Goal: Task Accomplishment & Management: Use online tool/utility

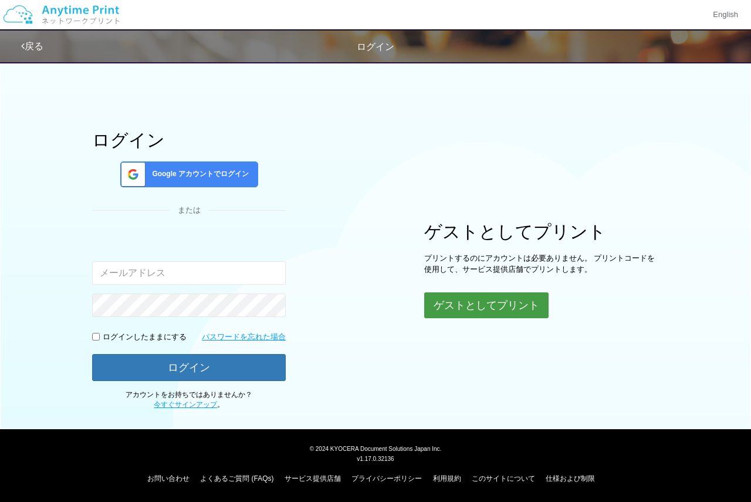
click at [491, 301] on button "ゲストとしてプリント" at bounding box center [486, 305] width 124 height 26
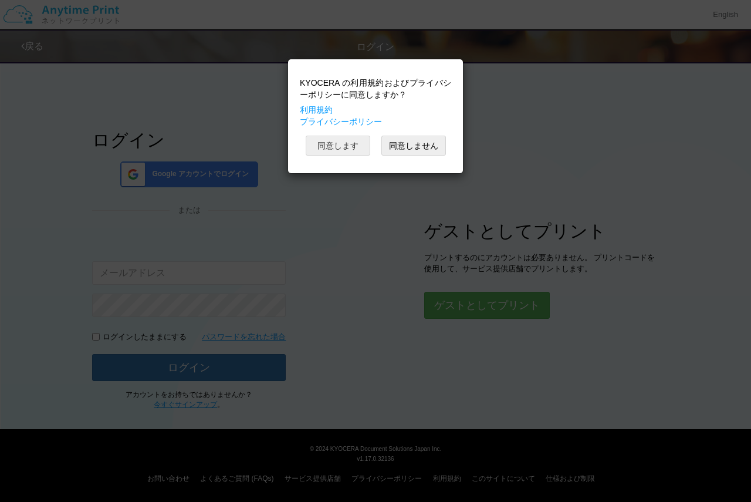
click at [349, 147] on button "同意します" at bounding box center [338, 146] width 65 height 20
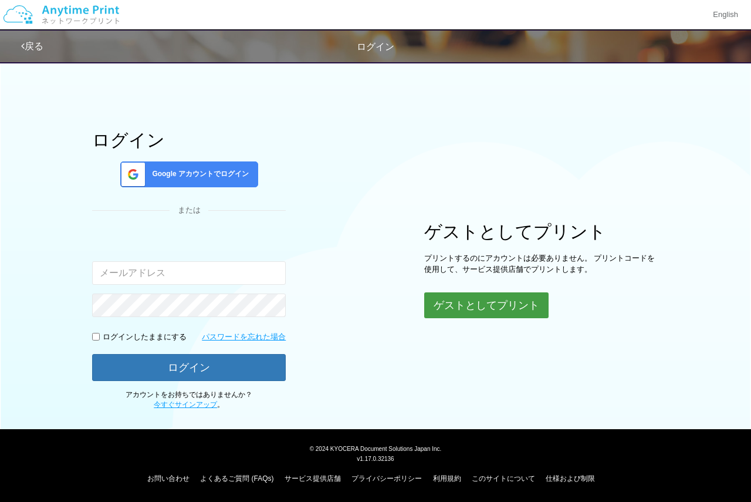
click at [518, 305] on button "ゲストとしてプリント" at bounding box center [486, 305] width 124 height 26
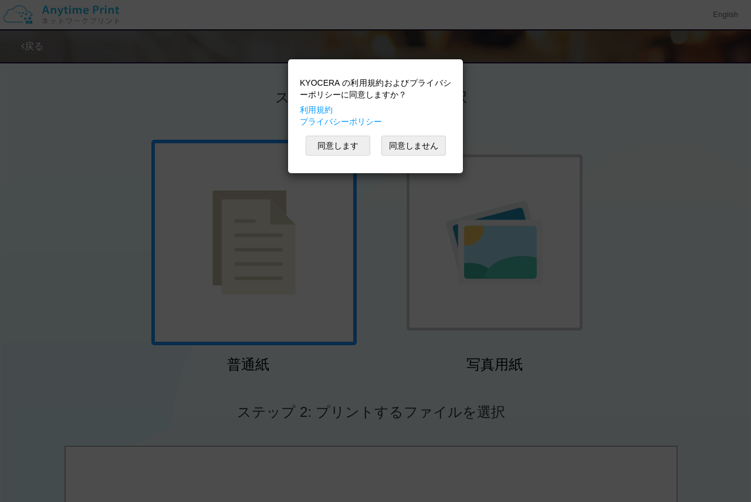
click at [146, 303] on div "KYOCERA の利用規約およびプライバシーポリシーに同意しますか？ 利用規約 プライバシーポリシー 同意します 同意しません" at bounding box center [375, 251] width 751 height 502
click at [454, 126] on div "KYOCERA の利用規約およびプライバシーポリシーに同意しますか？ 利用規約 プライバシーポリシー 同意します 同意しません" at bounding box center [375, 116] width 163 height 102
click at [352, 147] on button "同意します" at bounding box center [338, 146] width 65 height 20
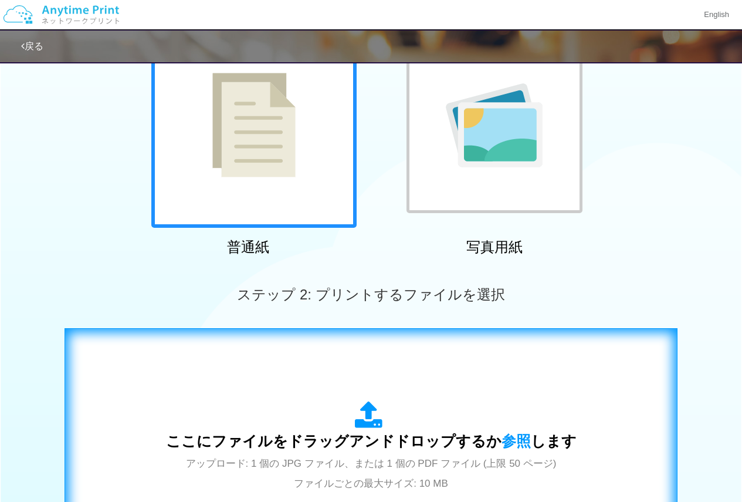
scroll to position [235, 0]
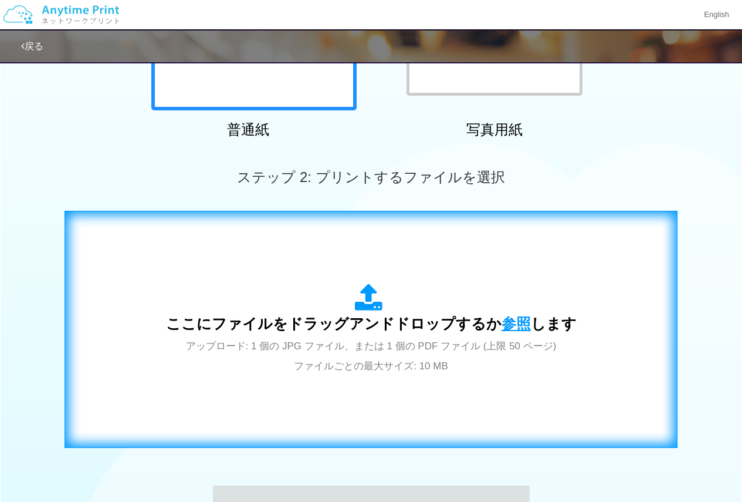
click at [504, 320] on span "参照" at bounding box center [516, 323] width 29 height 16
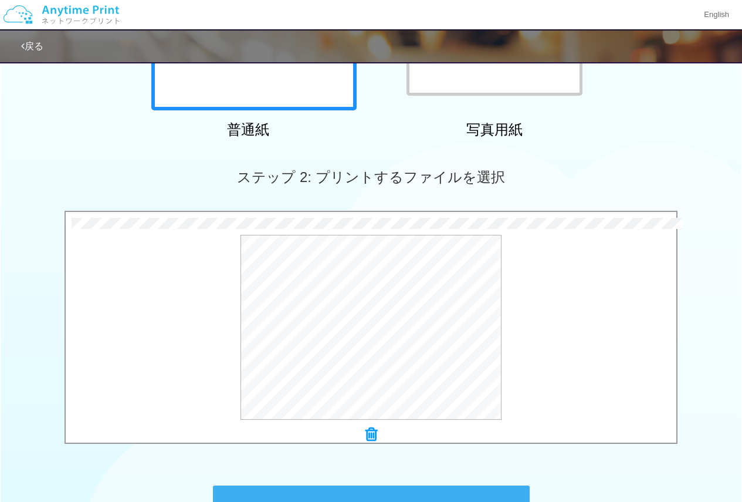
scroll to position [391, 0]
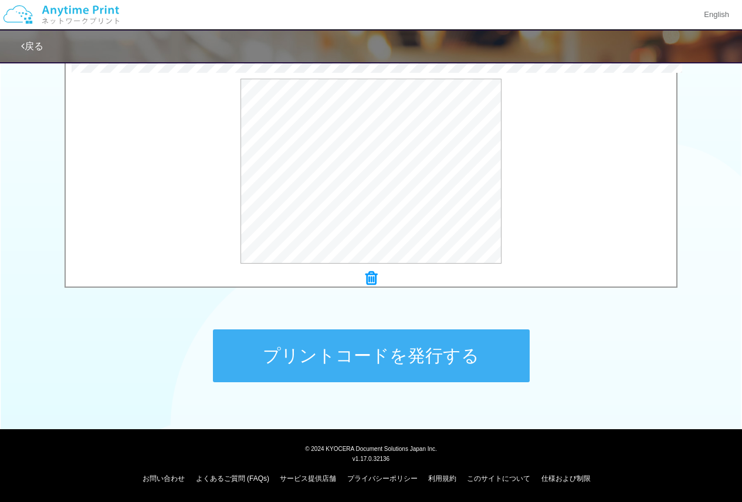
click at [374, 351] on button "プリントコードを発行する" at bounding box center [371, 355] width 317 height 53
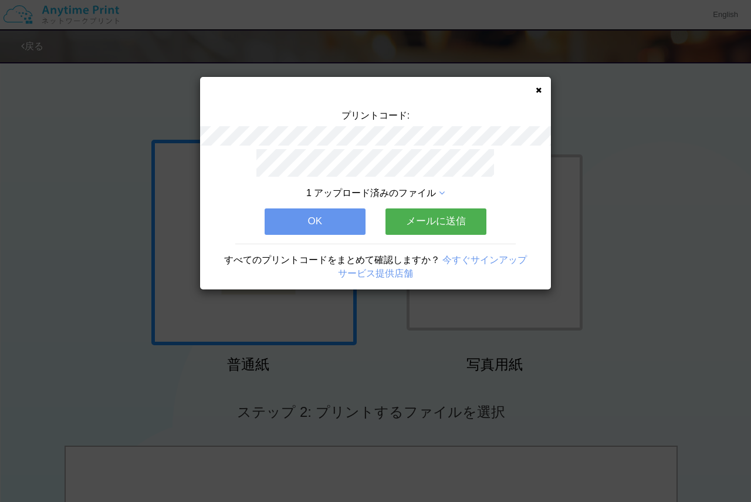
click at [540, 85] on div "プリントコード: 1 アップロード済みのファイル OK メールに送信 すべてのプリントコードをまとめて確認しますか？ 今すぐサインアップ サービス提供店舗" at bounding box center [375, 183] width 351 height 212
click at [538, 90] on icon at bounding box center [539, 90] width 6 height 8
